Goal: Find contact information

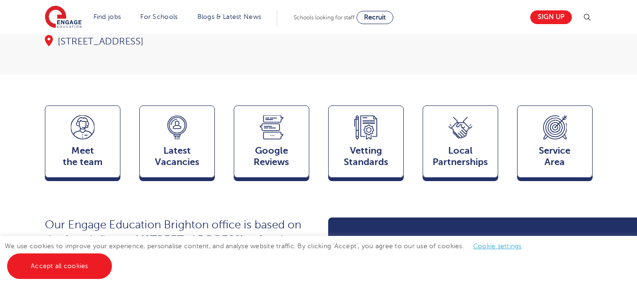
scroll to position [211, 0]
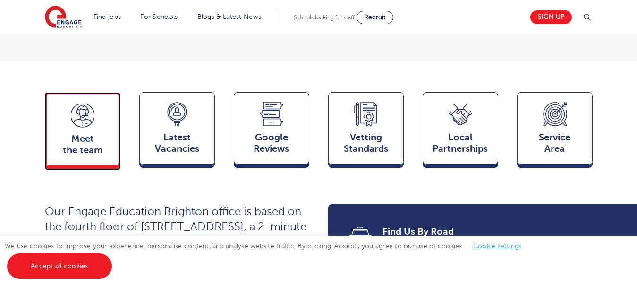
click at [82, 113] on div "Meet the team Team" at bounding box center [83, 129] width 76 height 74
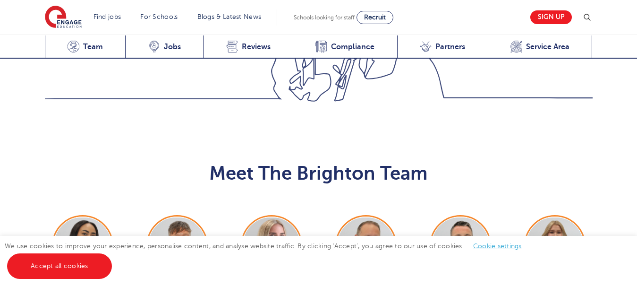
scroll to position [955, 0]
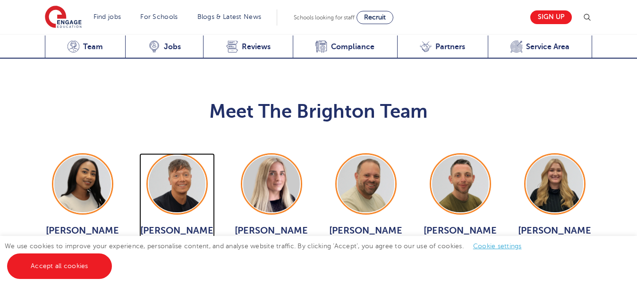
click at [178, 155] on img at bounding box center [177, 183] width 57 height 57
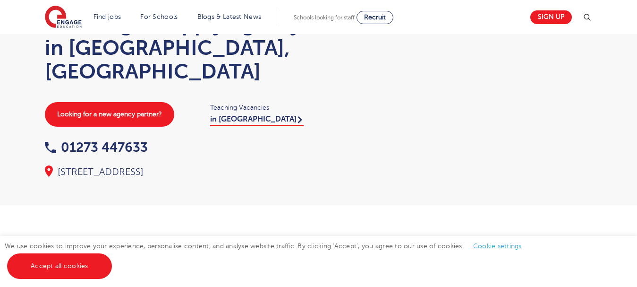
scroll to position [47, 0]
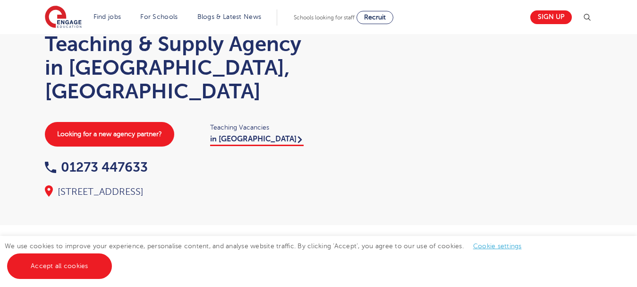
drag, startPoint x: 58, startPoint y: 166, endPoint x: 312, endPoint y: 178, distance: 254.5
click at [312, 178] on div "Home > Our coverage > Brighton Teaching & Supply Agency in [GEOGRAPHIC_DATA], […" at bounding box center [318, 104] width 567 height 188
copy div "[STREET_ADDRESS]"
